Goal: Task Accomplishment & Management: Manage account settings

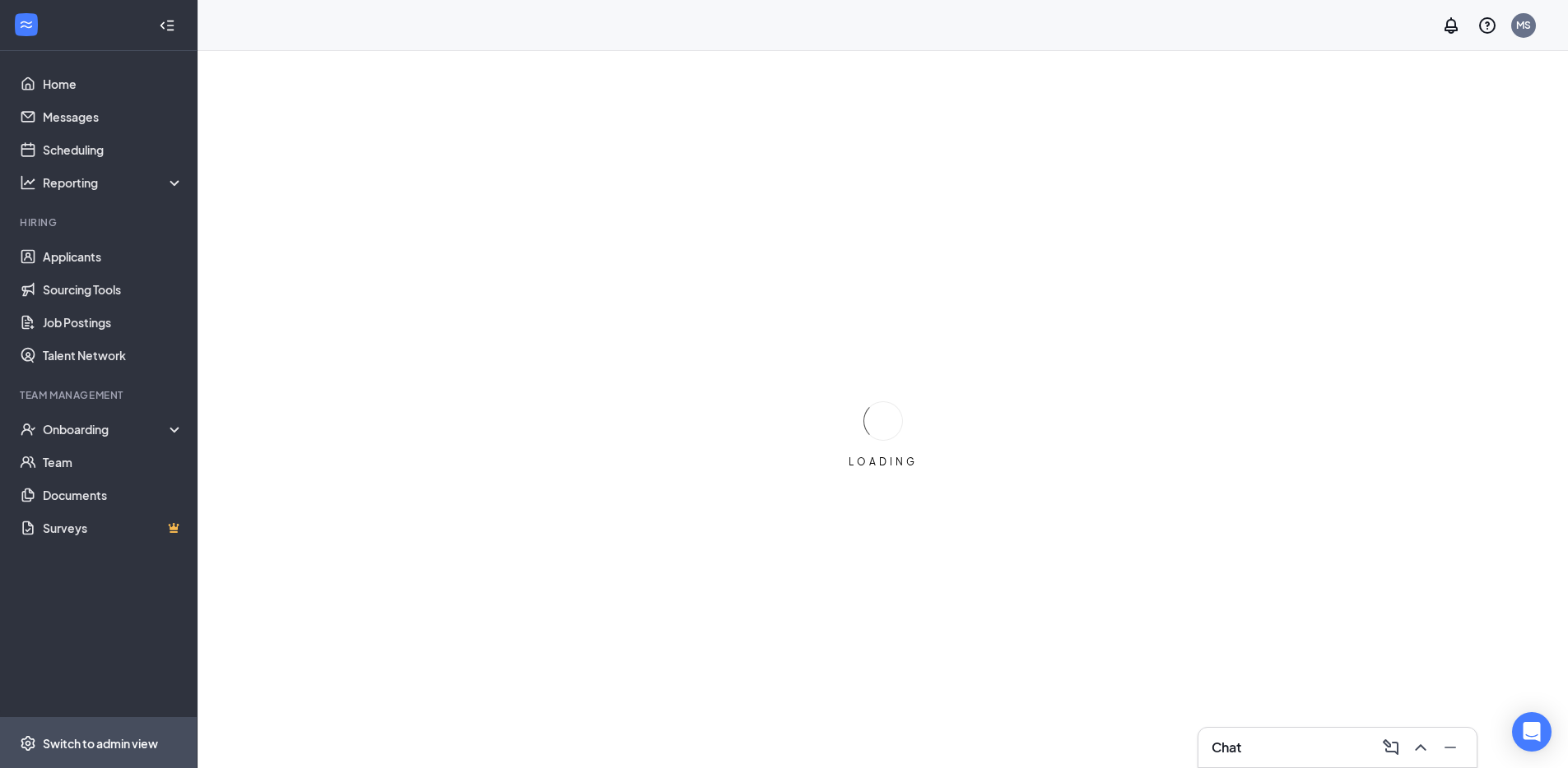
click at [143, 755] on span "Switch to admin view" at bounding box center [113, 743] width 141 height 50
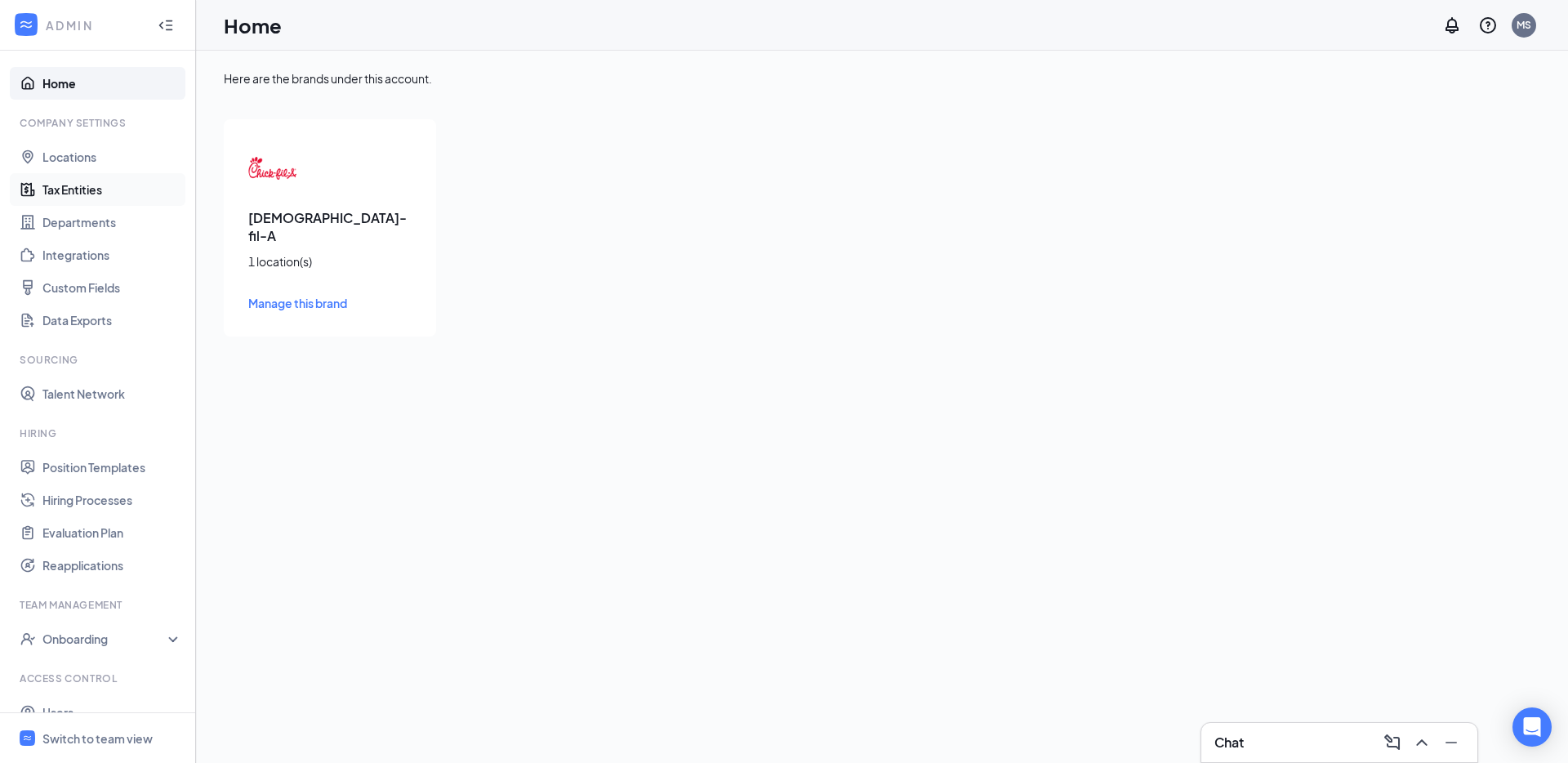
click at [100, 191] on link "Tax Entities" at bounding box center [112, 189] width 140 height 33
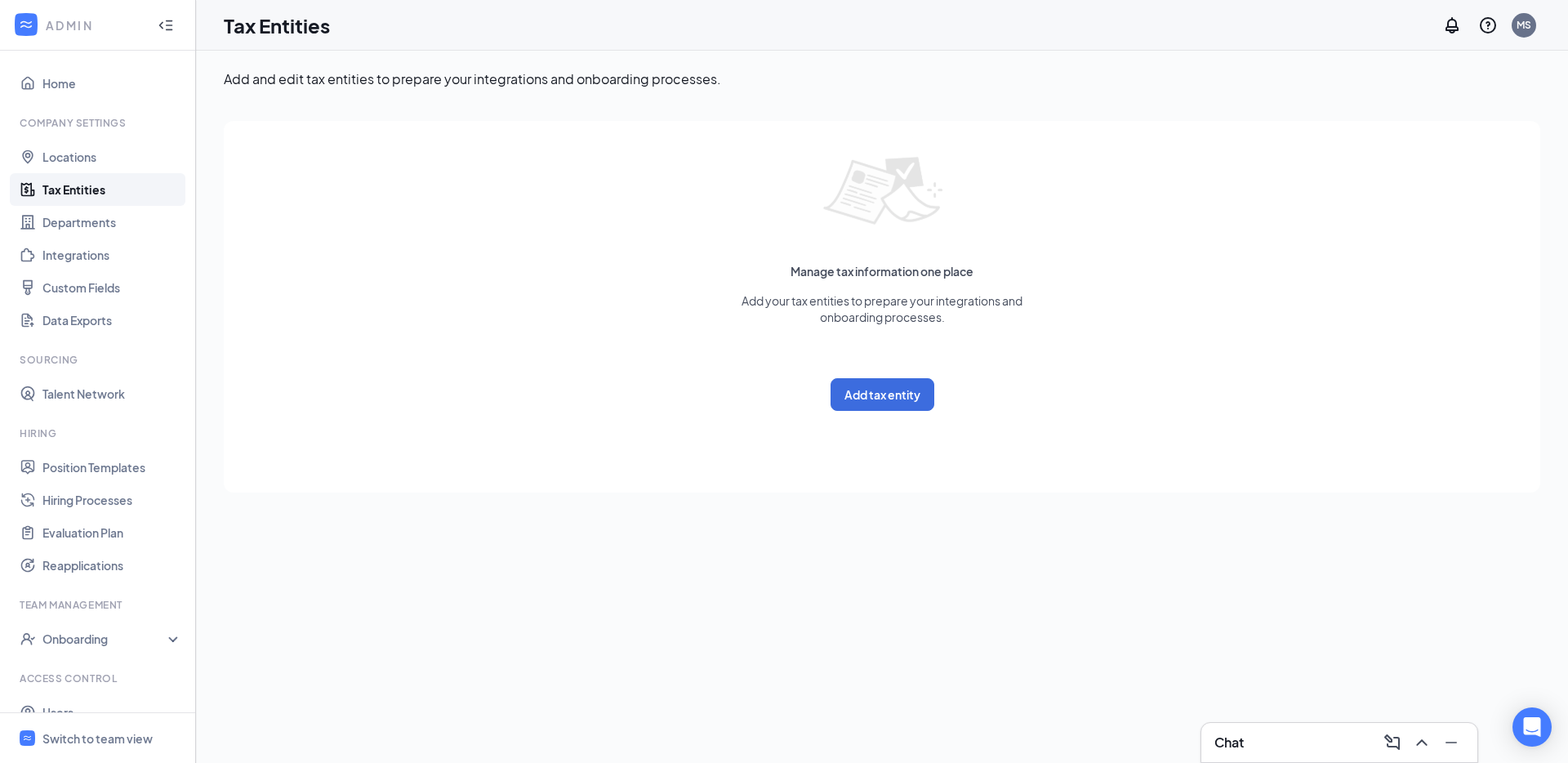
click at [782, 408] on div "Manage tax information one place Add your tax entities to prepare your integrat…" at bounding box center [882, 307] width 1284 height 339
click at [921, 398] on button "Add tax entity" at bounding box center [882, 395] width 103 height 33
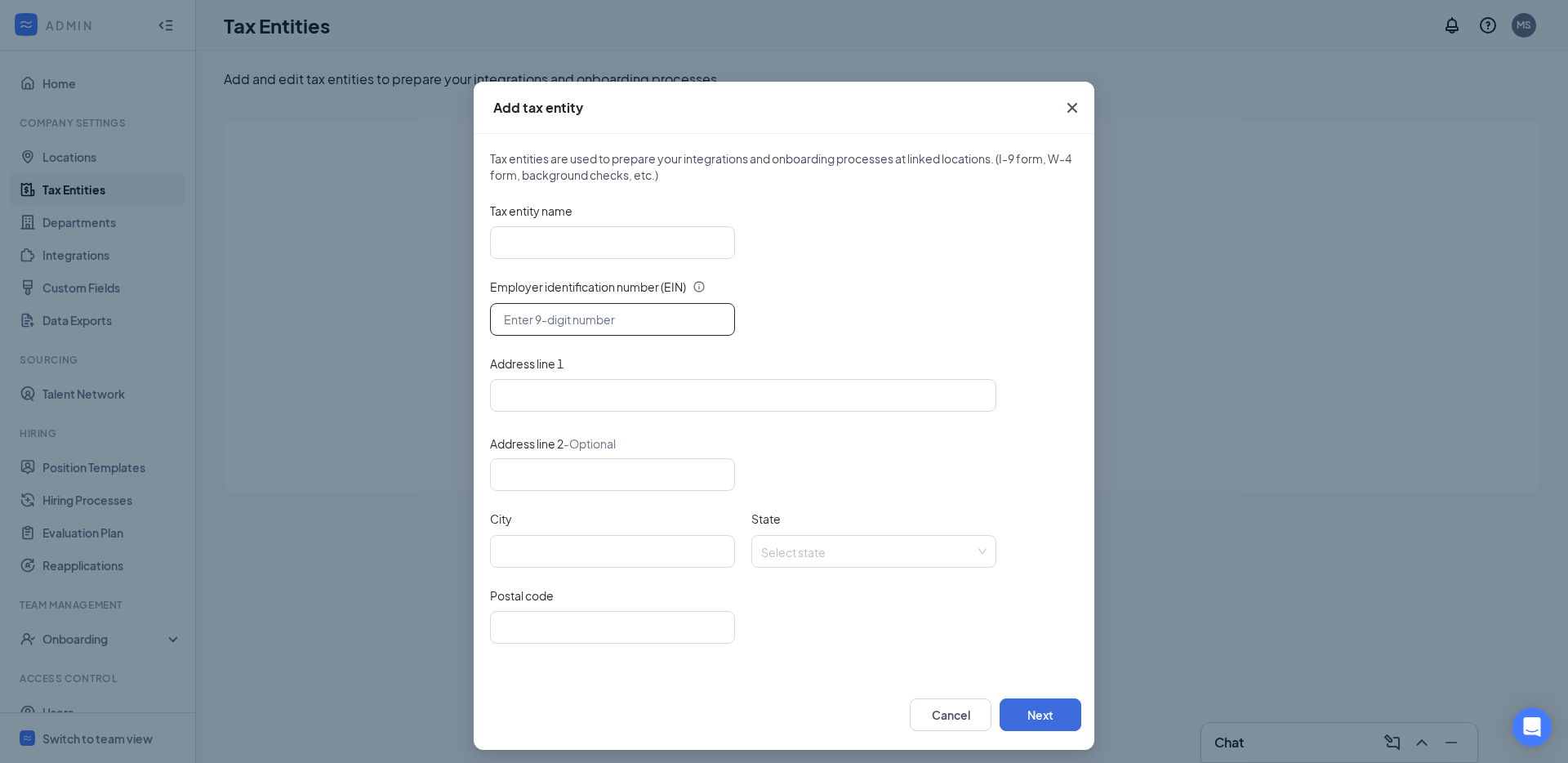
click at [605, 305] on input "text" at bounding box center [612, 319] width 245 height 33
paste input "[US_EMPLOYER_IDENTIFICATION_NUMBER]"
type input "[US_EMPLOYER_IDENTIFICATION_NUMBER]"
click at [600, 245] on input "Tax entity name" at bounding box center [612, 242] width 245 height 33
paste input "Mapteah Gannah Enterprises, LLC"
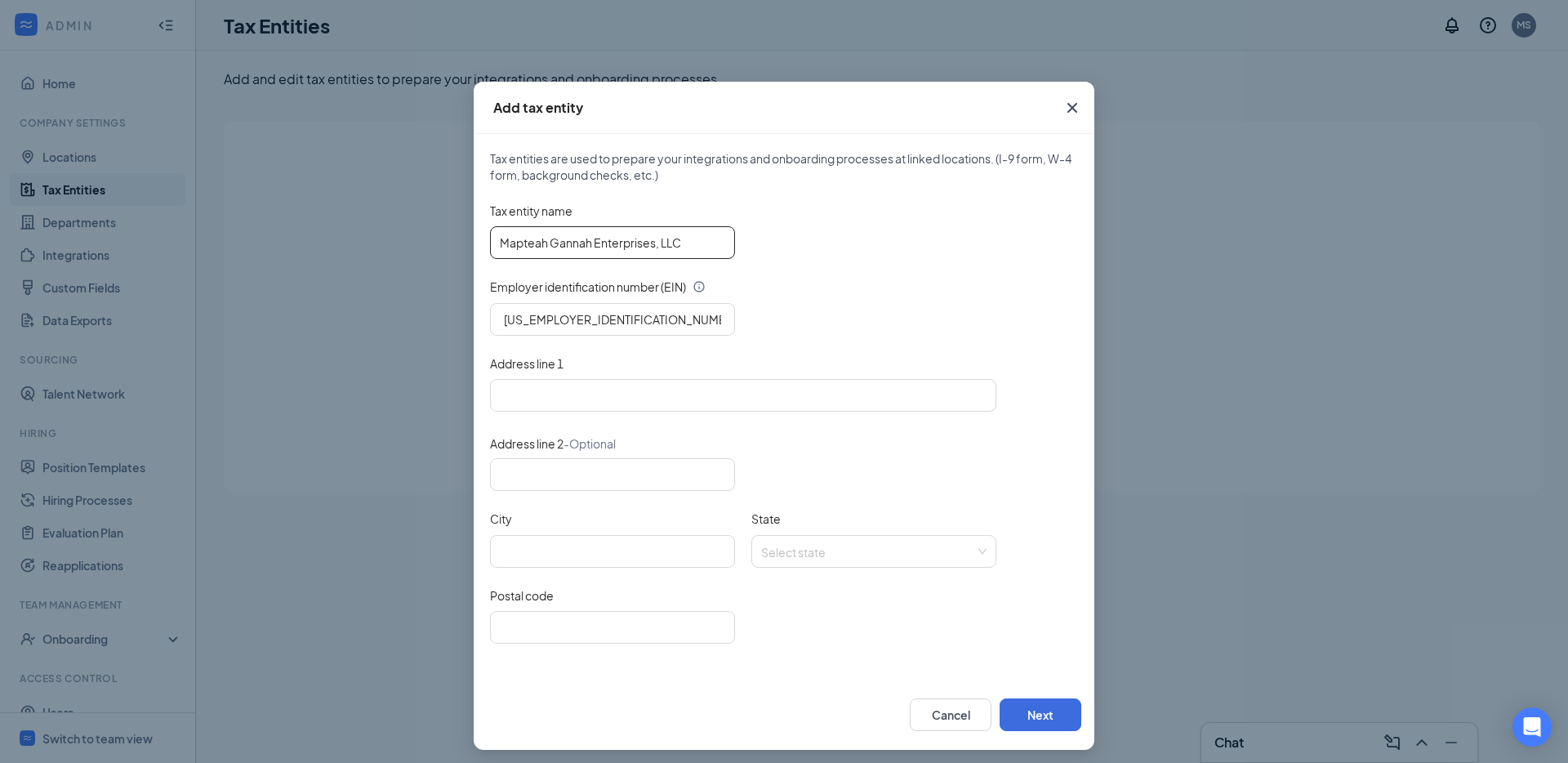
type input "Mapteah Gannah Enterprises, LLC"
click at [615, 405] on input "Address line 1" at bounding box center [743, 395] width 506 height 33
paste input "[STREET_ADDRESS]"
type input "[STREET_ADDRESS]"
click at [584, 621] on input "Postal code" at bounding box center [612, 628] width 245 height 33
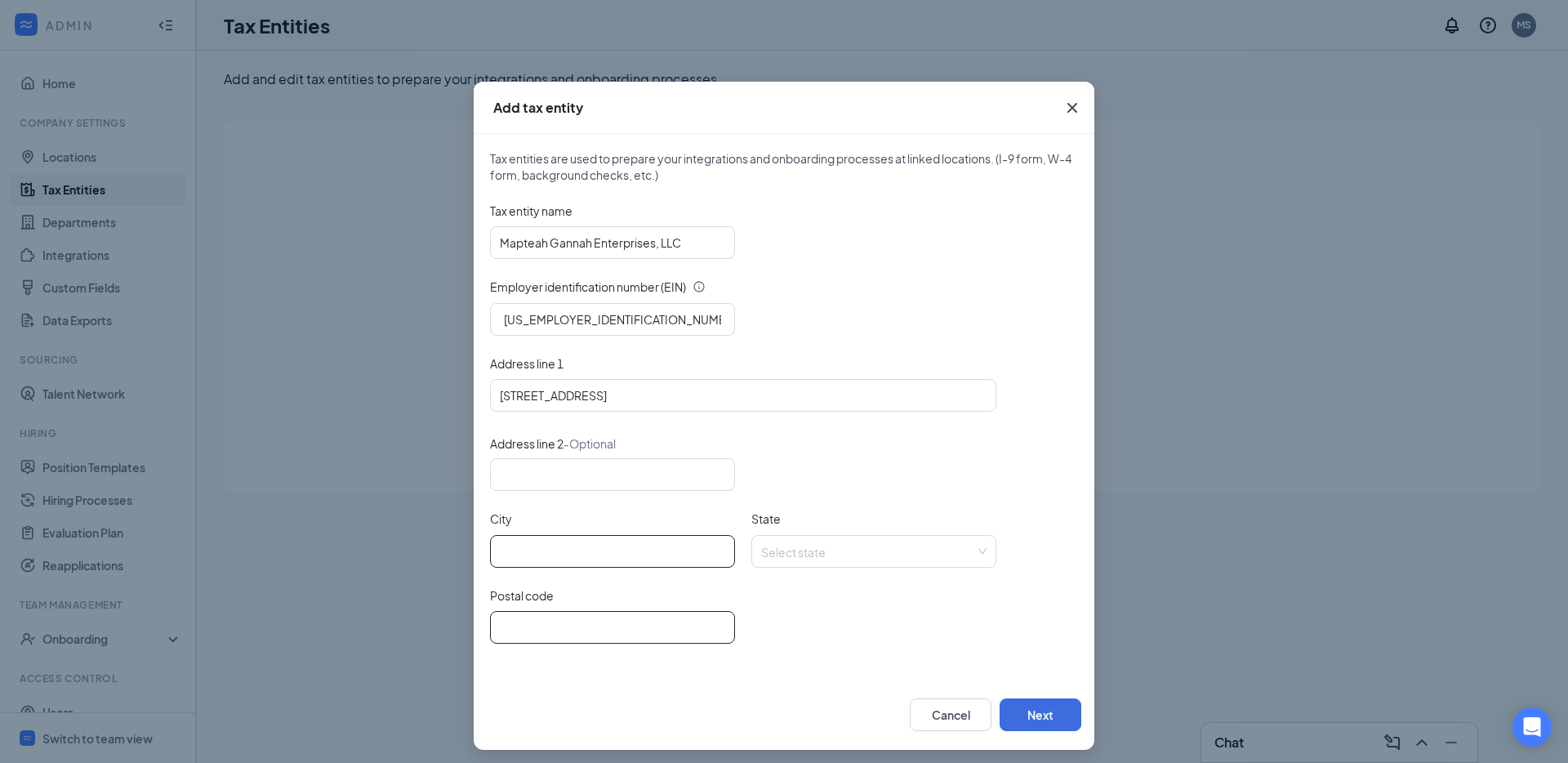
paste input "33928"
type input "33928"
type input "[STREET_ADDRESS]"
click at [592, 546] on input "City" at bounding box center [612, 552] width 245 height 33
paste input "Estero"
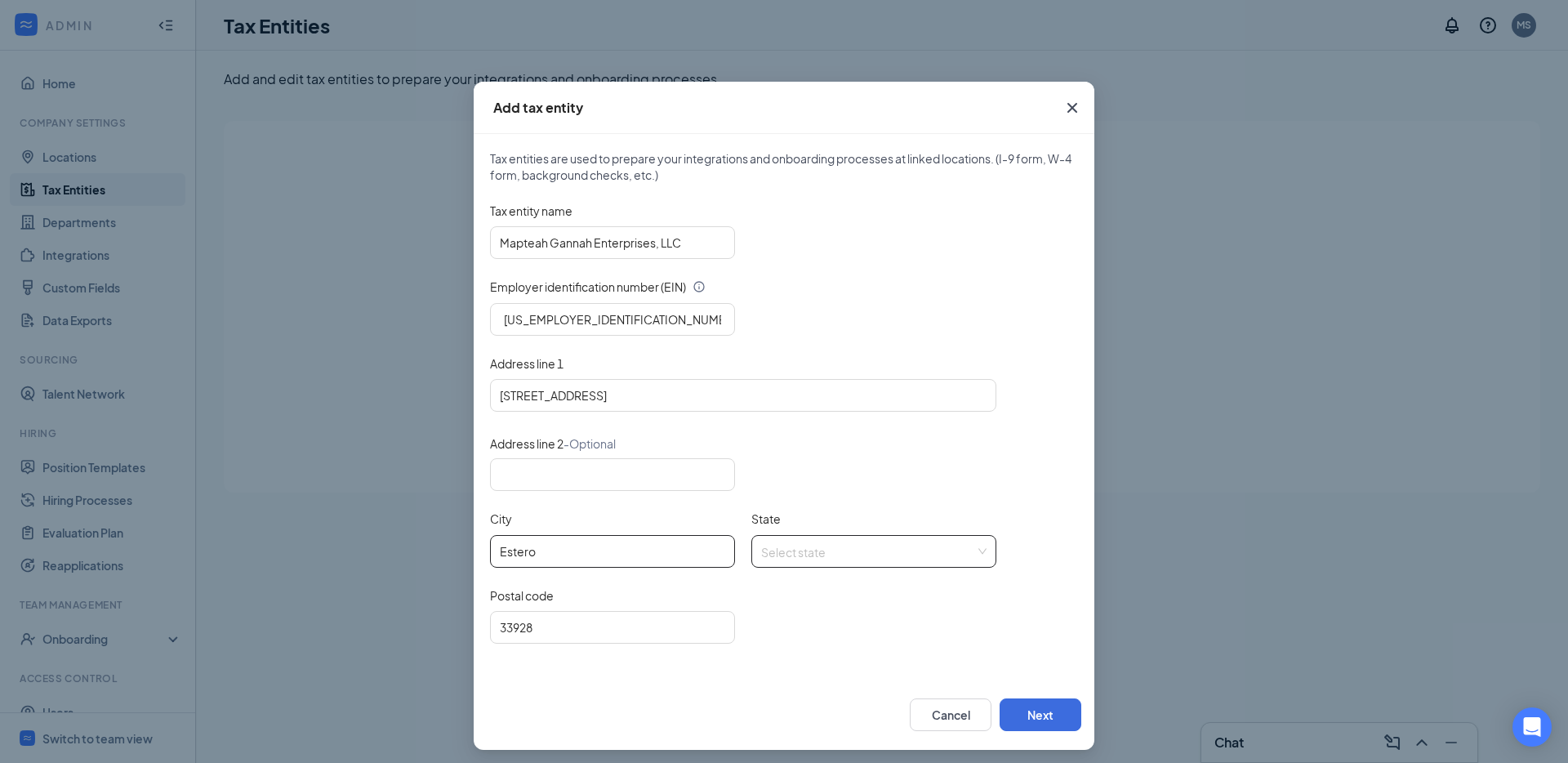
type input "Estero"
click at [828, 559] on input "State" at bounding box center [869, 548] width 214 height 25
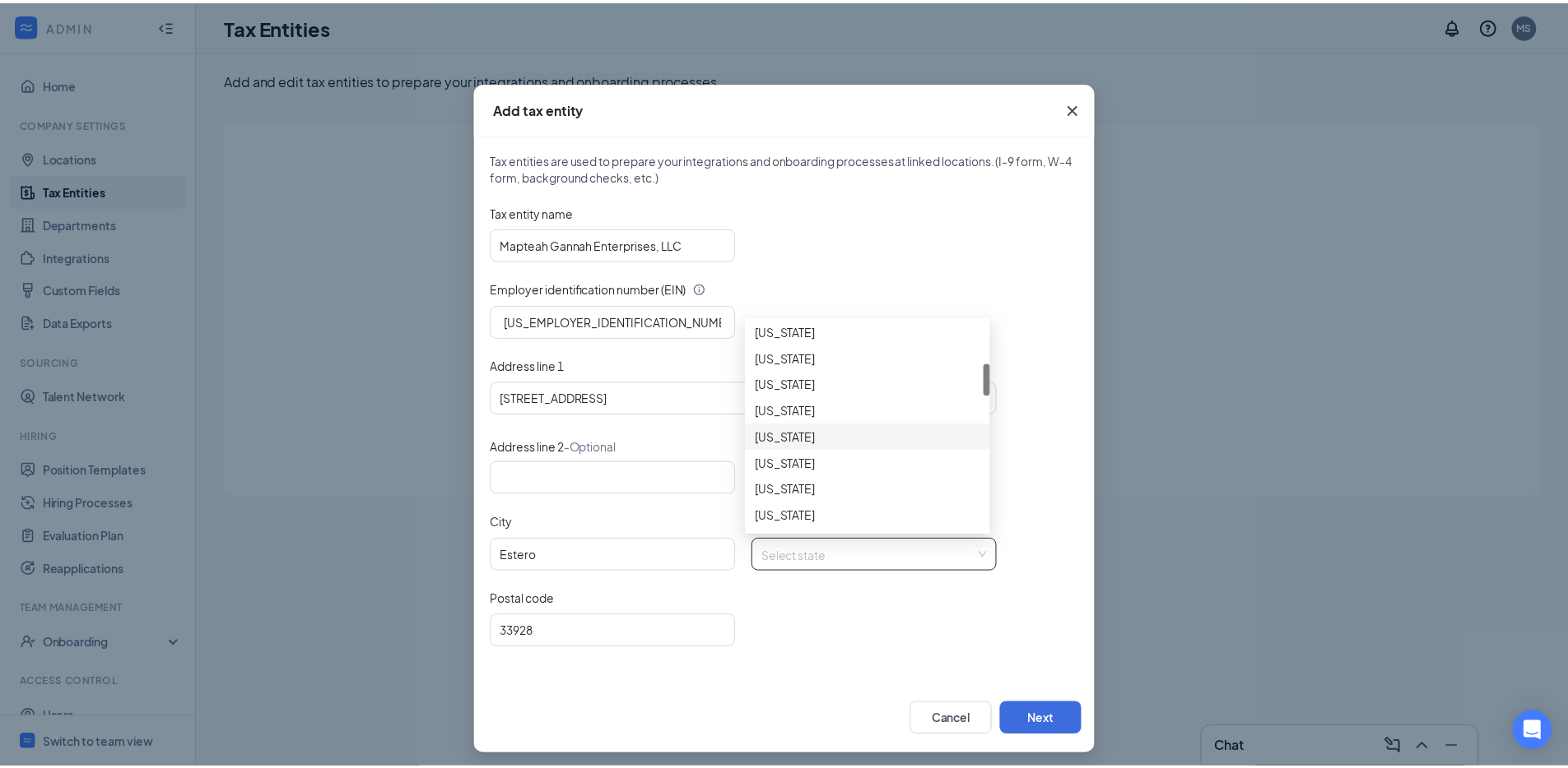
scroll to position [127, 0]
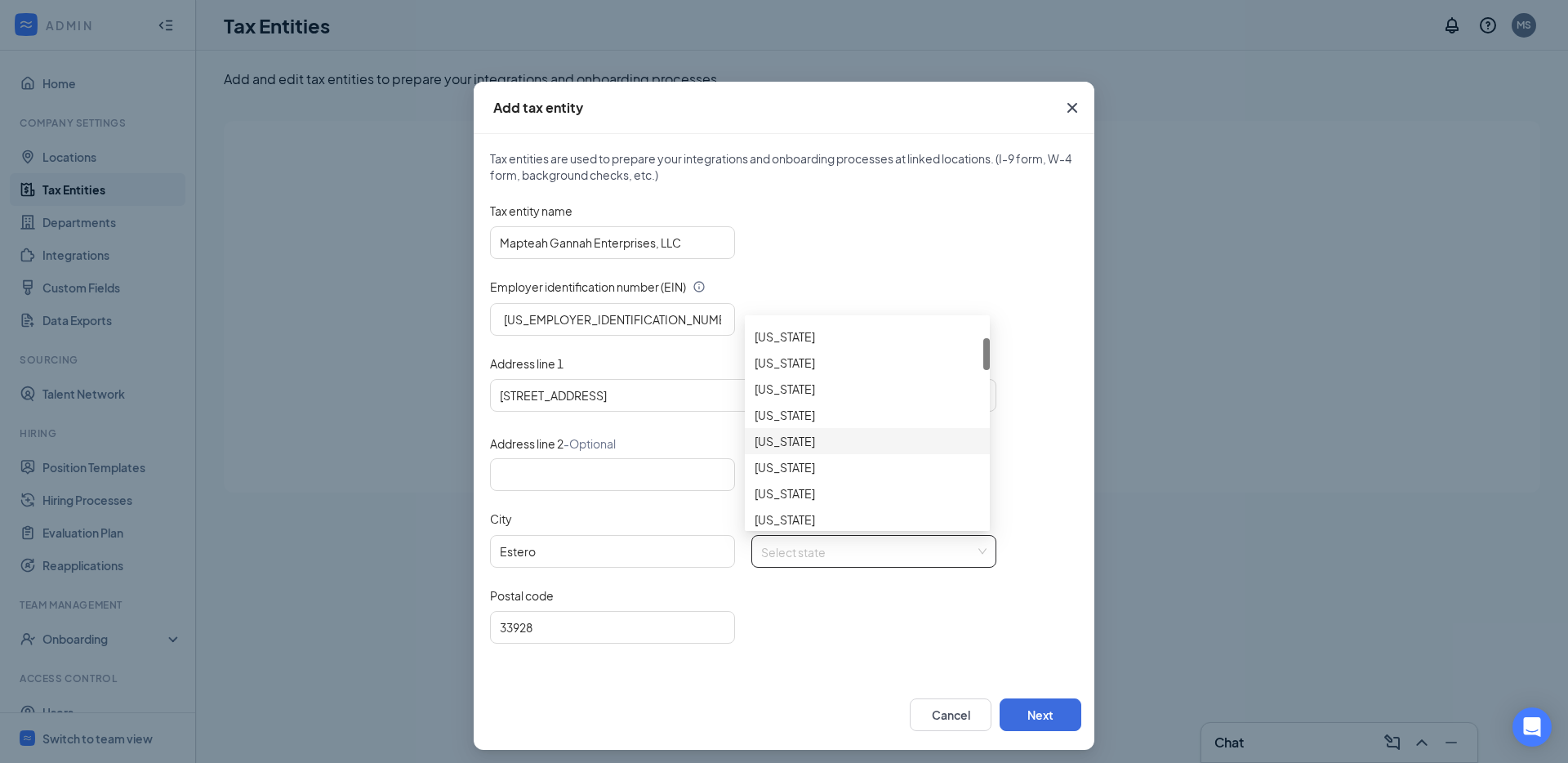
click at [882, 437] on div "[US_STATE]" at bounding box center [867, 441] width 225 height 18
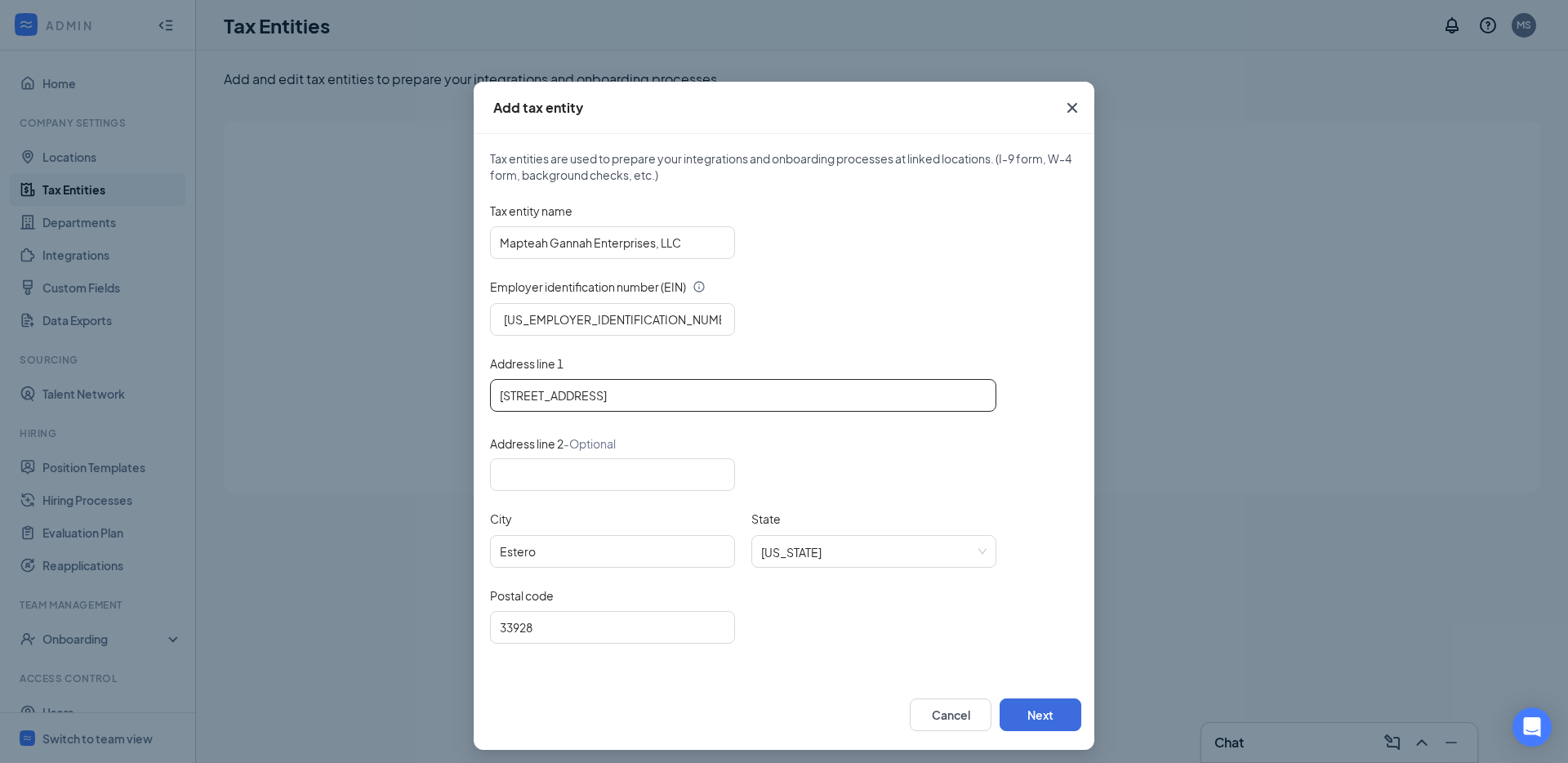
drag, startPoint x: 683, startPoint y: 400, endPoint x: 736, endPoint y: 399, distance: 53.0
click at [736, 399] on input "[STREET_ADDRESS]" at bounding box center [743, 395] width 506 height 33
type input "[STREET_ADDRESS]"
click at [1043, 701] on button "Next" at bounding box center [1041, 715] width 82 height 33
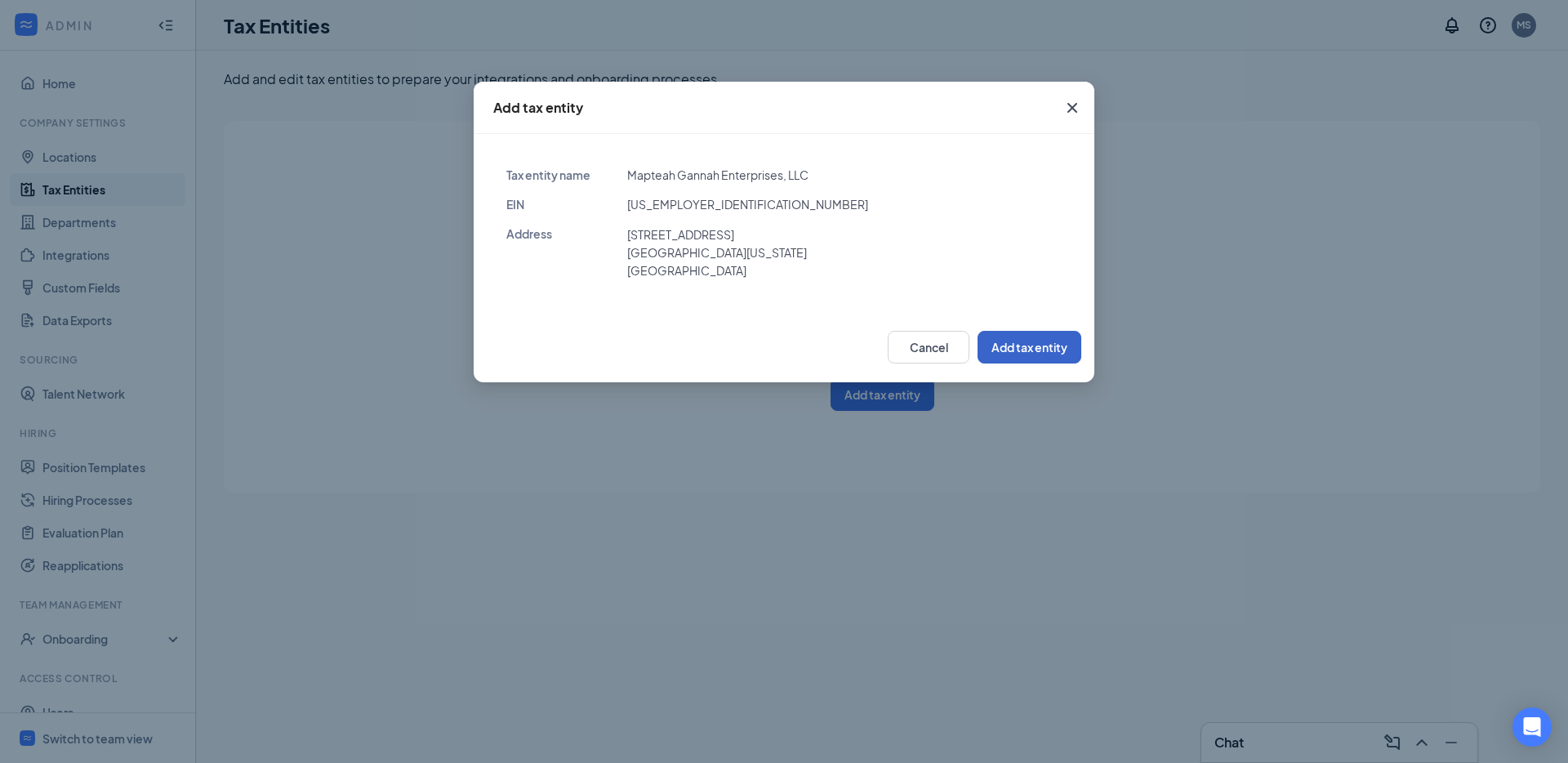
click at [1031, 359] on button "Add tax entity" at bounding box center [1029, 347] width 103 height 33
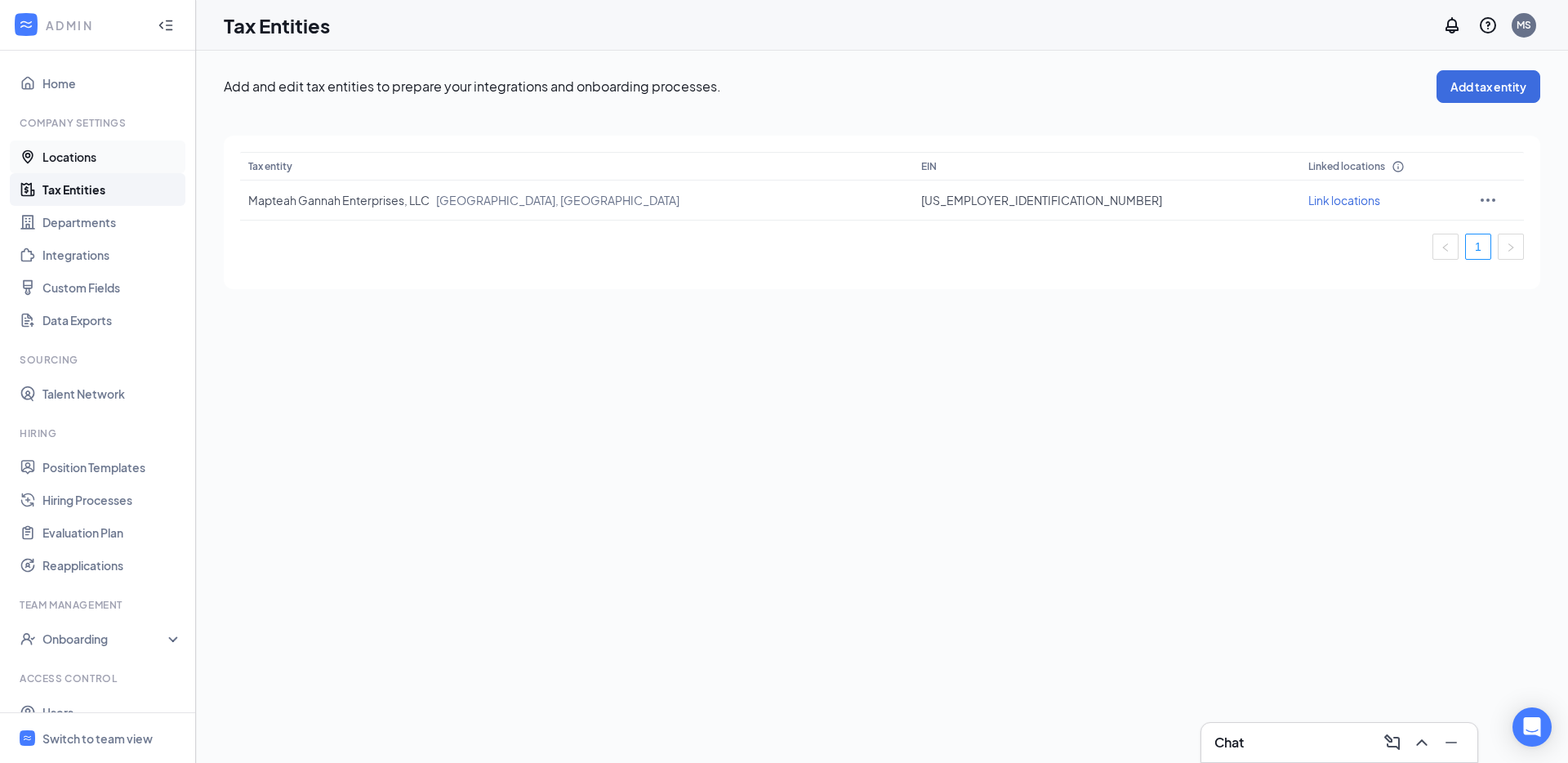
click at [119, 154] on link "Locations" at bounding box center [112, 157] width 140 height 33
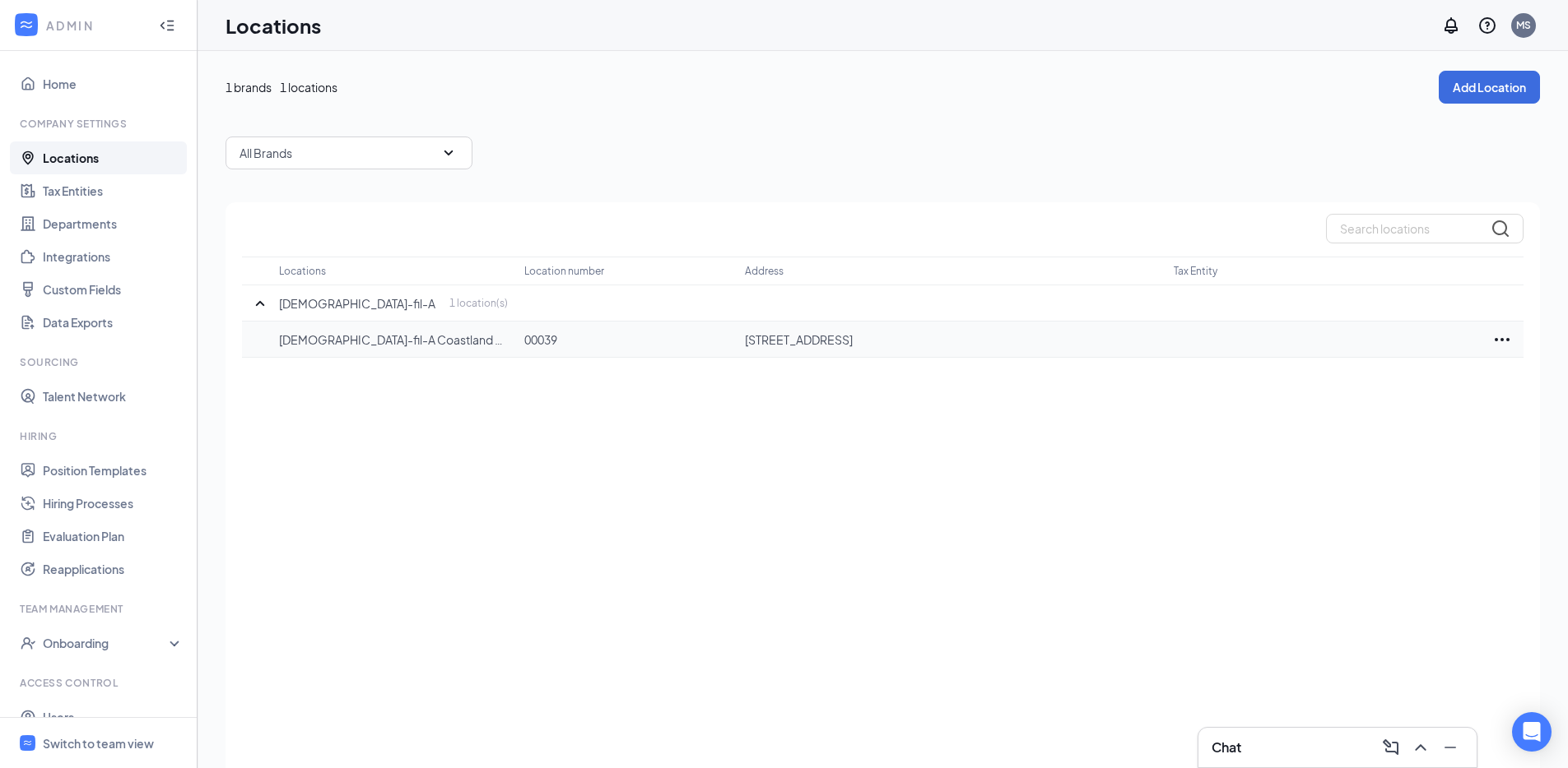
click at [791, 336] on p "[STREET_ADDRESS]" at bounding box center [950, 339] width 412 height 16
copy p "[STREET_ADDRESS]"
drag, startPoint x: 1498, startPoint y: 334, endPoint x: 1491, endPoint y: 368, distance: 34.7
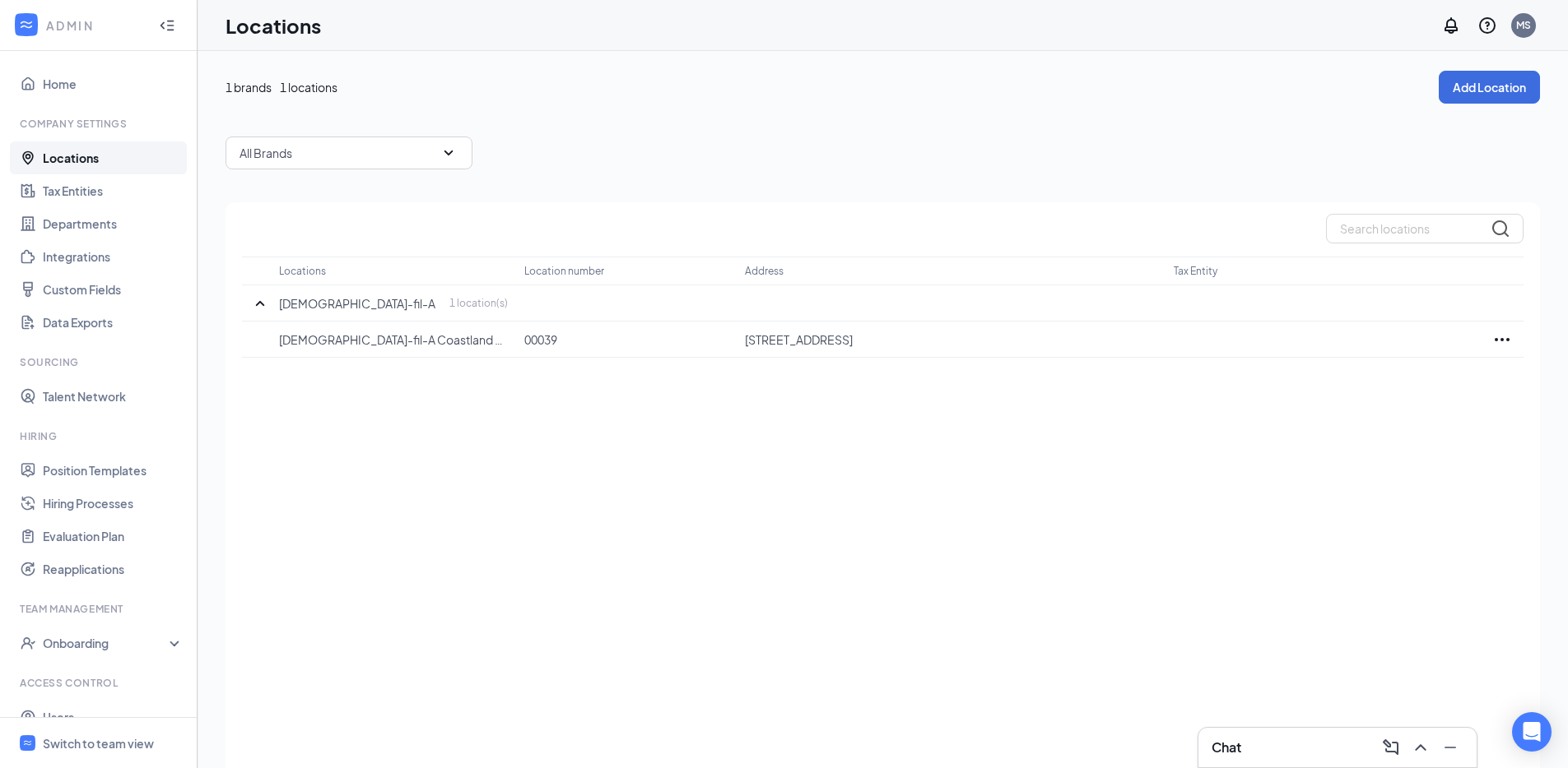
click at [1498, 335] on icon "Ellipses" at bounding box center [1502, 340] width 20 height 20
click at [1482, 377] on div "Edit" at bounding box center [1428, 389] width 164 height 36
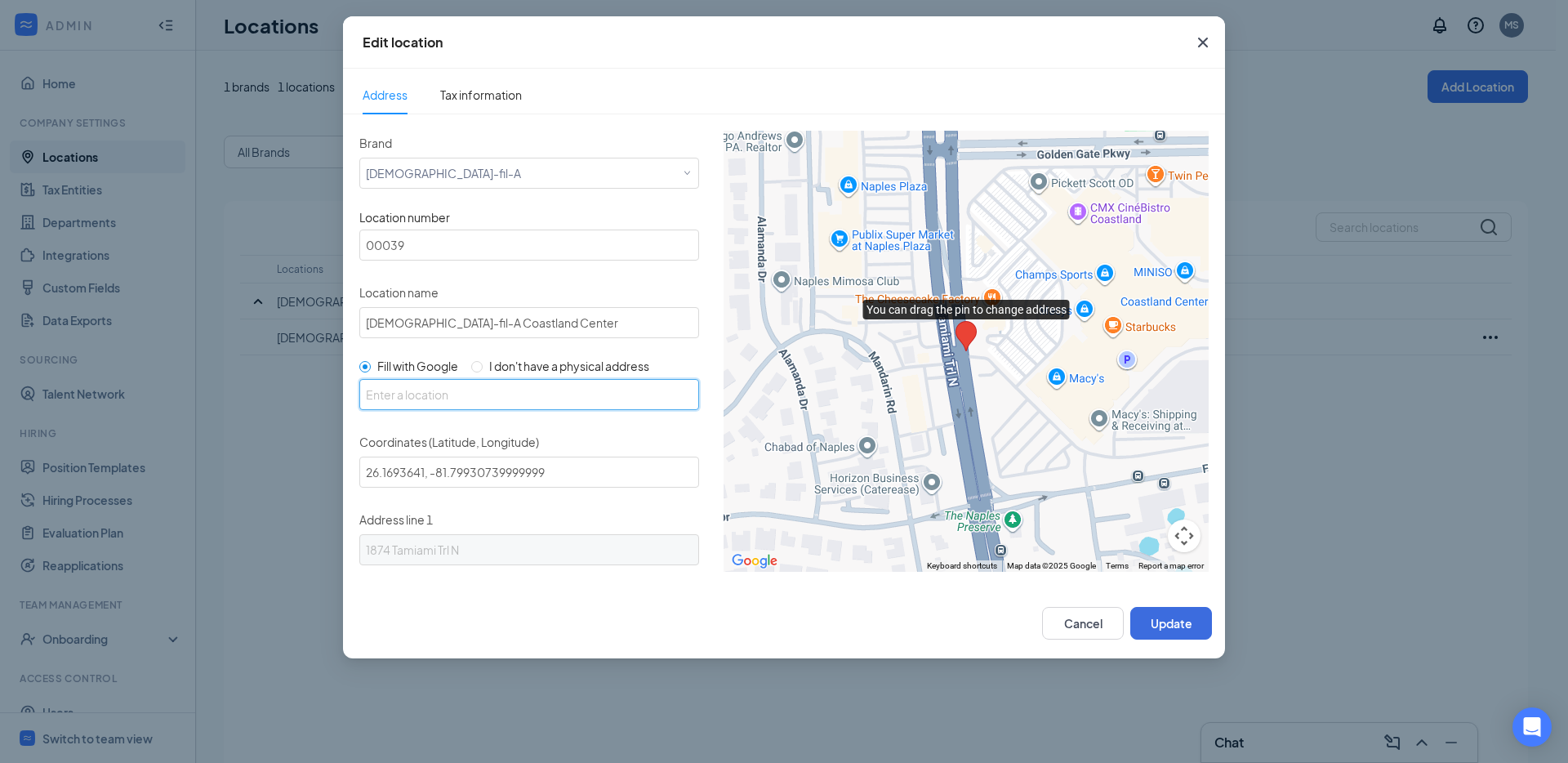
click at [504, 405] on input "text" at bounding box center [528, 394] width 339 height 31
paste input "[STREET_ADDRESS]"
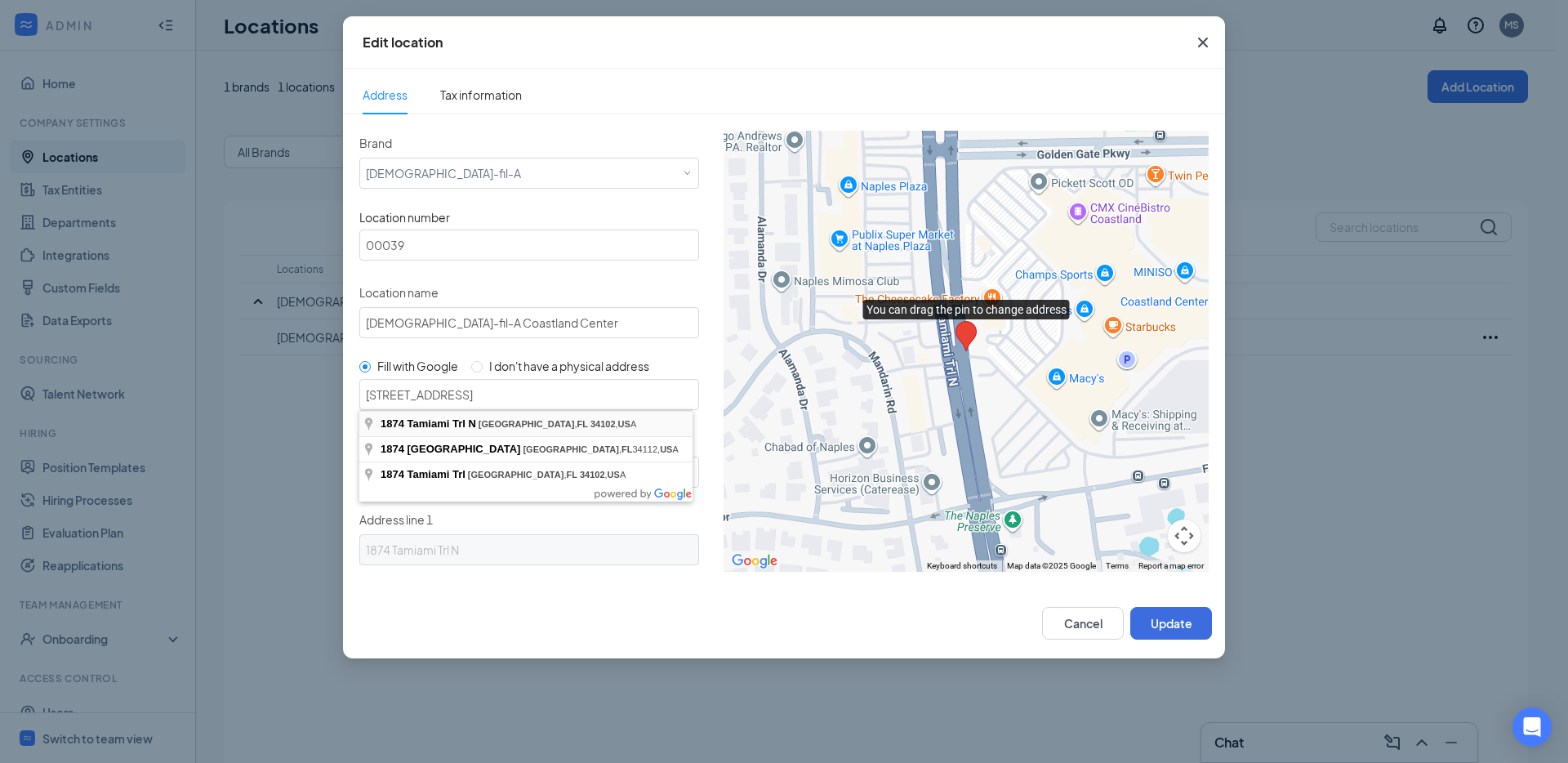
type input "[STREET_ADDRESS]"
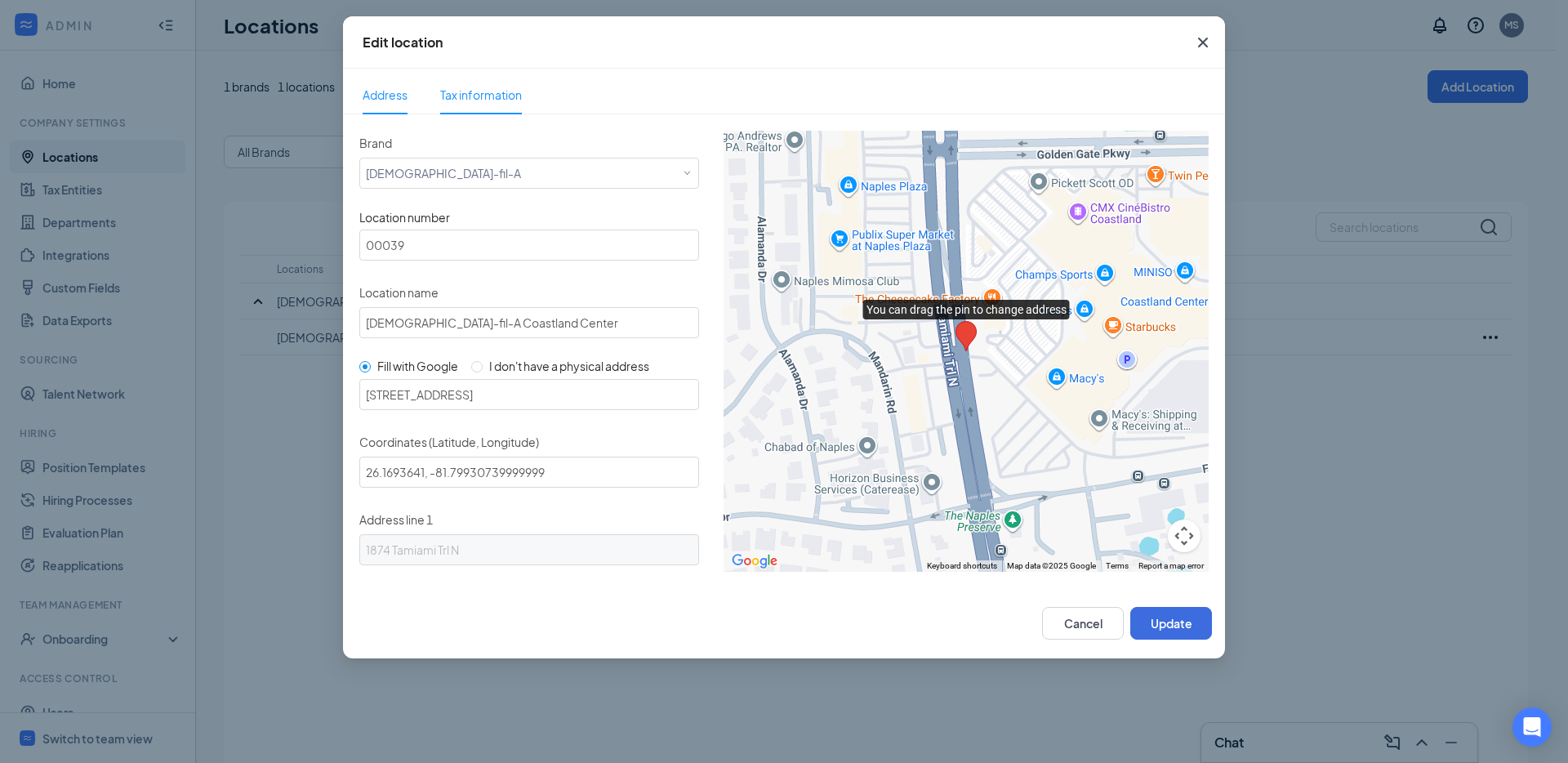
drag, startPoint x: 502, startPoint y: 93, endPoint x: 645, endPoint y: 163, distance: 159.2
click at [507, 96] on span "Tax information" at bounding box center [481, 94] width 82 height 15
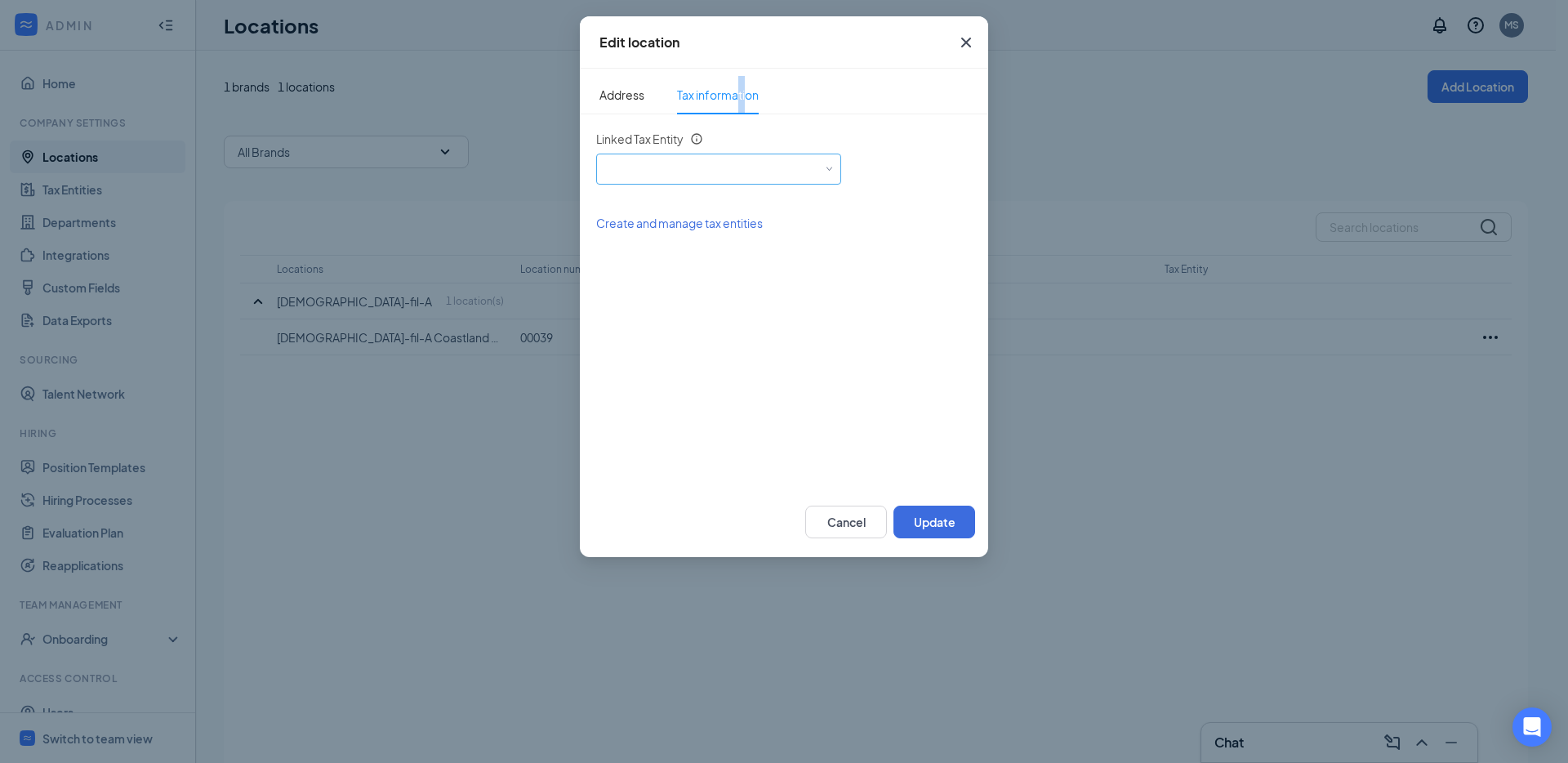
drag, startPoint x: 683, startPoint y: 171, endPoint x: 683, endPoint y: 186, distance: 15.0
click at [683, 172] on div "Select an existing tax entity" at bounding box center [719, 167] width 232 height 25
click at [680, 209] on span "Mapteah Gannah Enterprises, LLC (EIN: [US_EMPLOYER_IDENTIFICATION_NUMBER])" at bounding box center [837, 215] width 454 height 16
click at [919, 514] on button "Update" at bounding box center [935, 522] width 82 height 33
